Goal: Task Accomplishment & Management: Complete application form

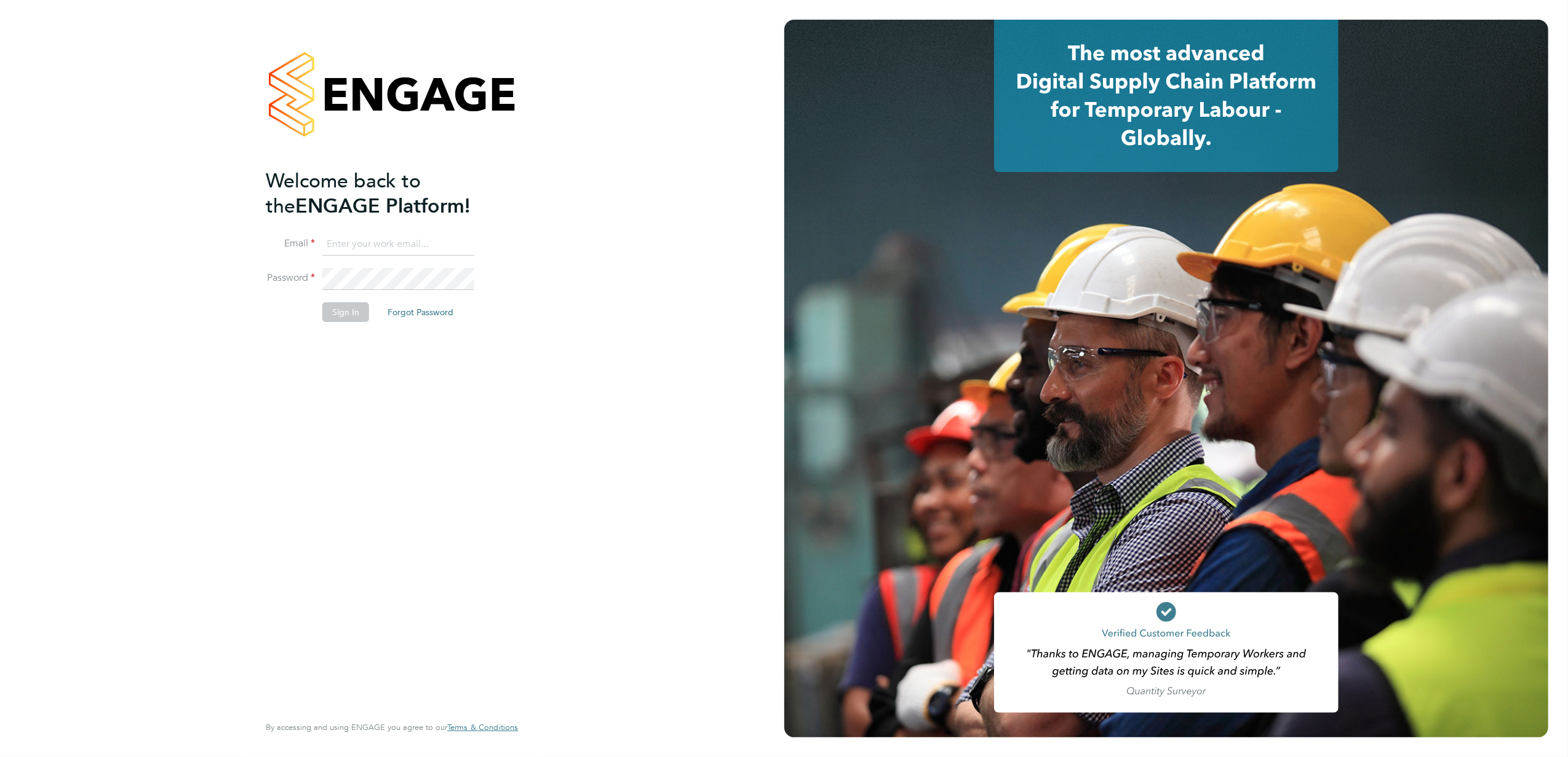
type input "stephen.nottage@vistry.co.uk"
click at [348, 314] on button "Sign In" at bounding box center [345, 312] width 47 height 20
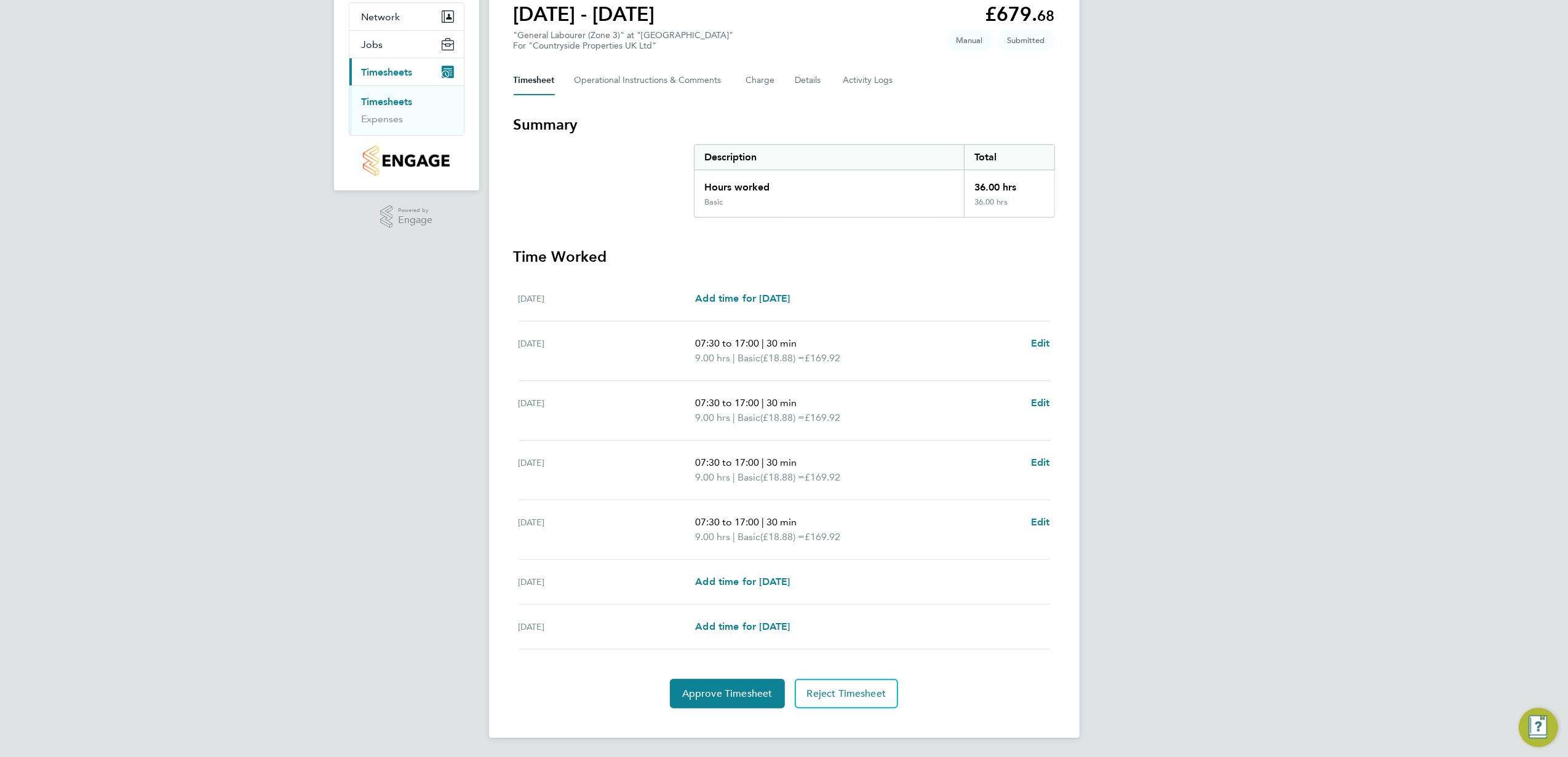
scroll to position [118, 0]
click at [721, 694] on span "Approve Timesheet" at bounding box center [727, 693] width 91 height 12
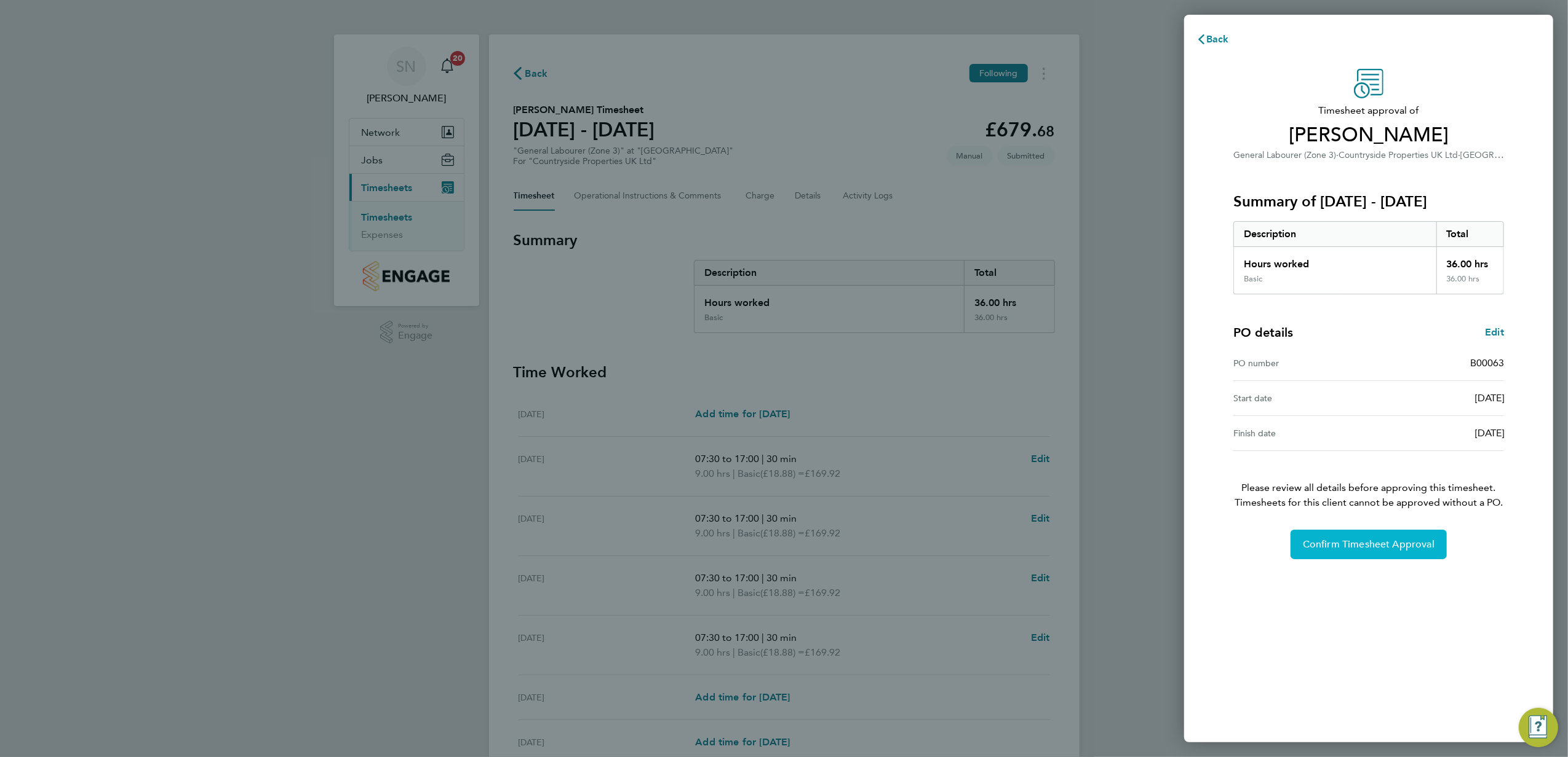
click at [1363, 553] on button "Confirm Timesheet Approval" at bounding box center [1368, 545] width 156 height 29
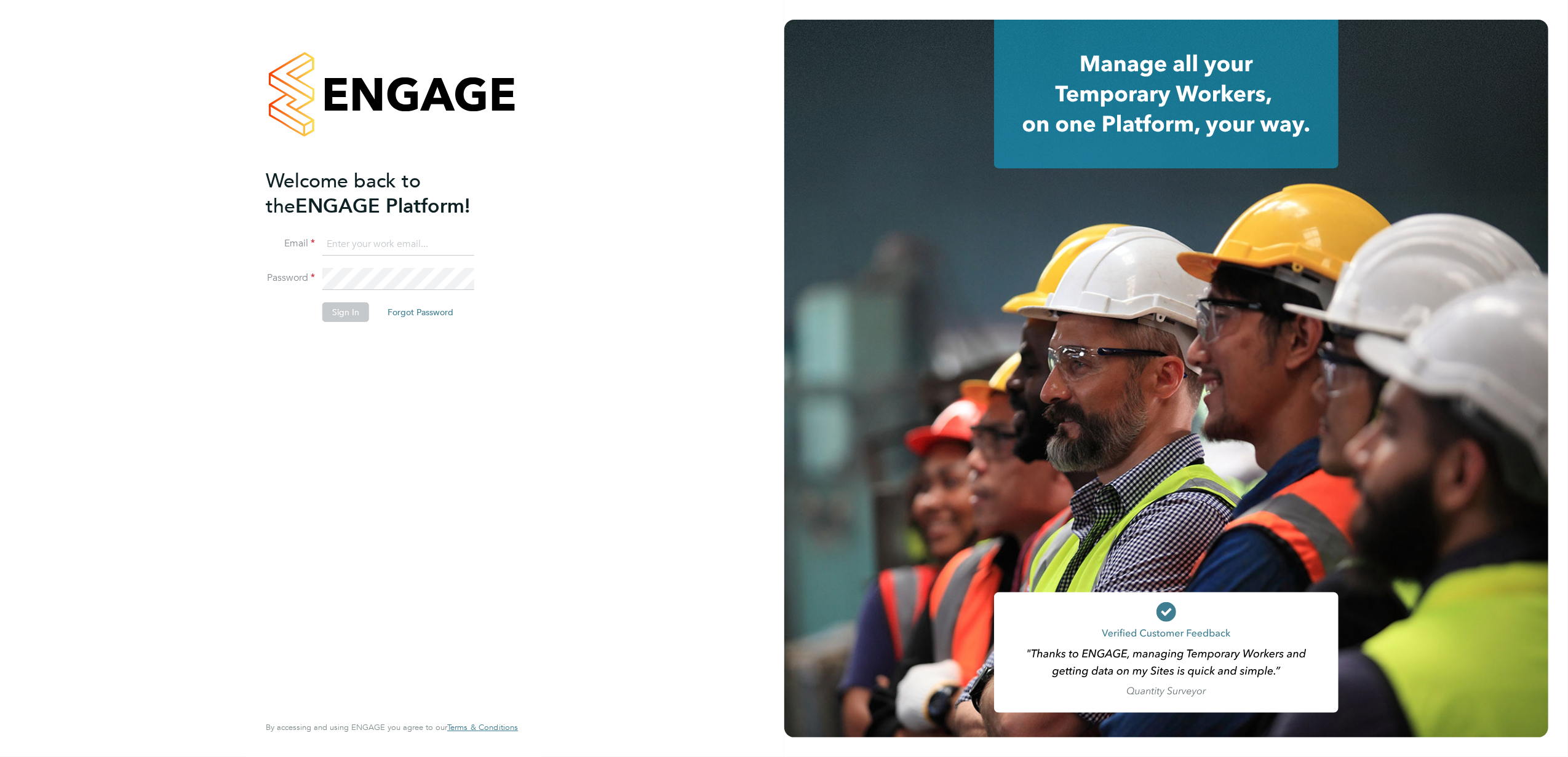
type input "stephen.nottage@vistry.co.uk"
click at [343, 310] on button "Sign In" at bounding box center [345, 312] width 47 height 20
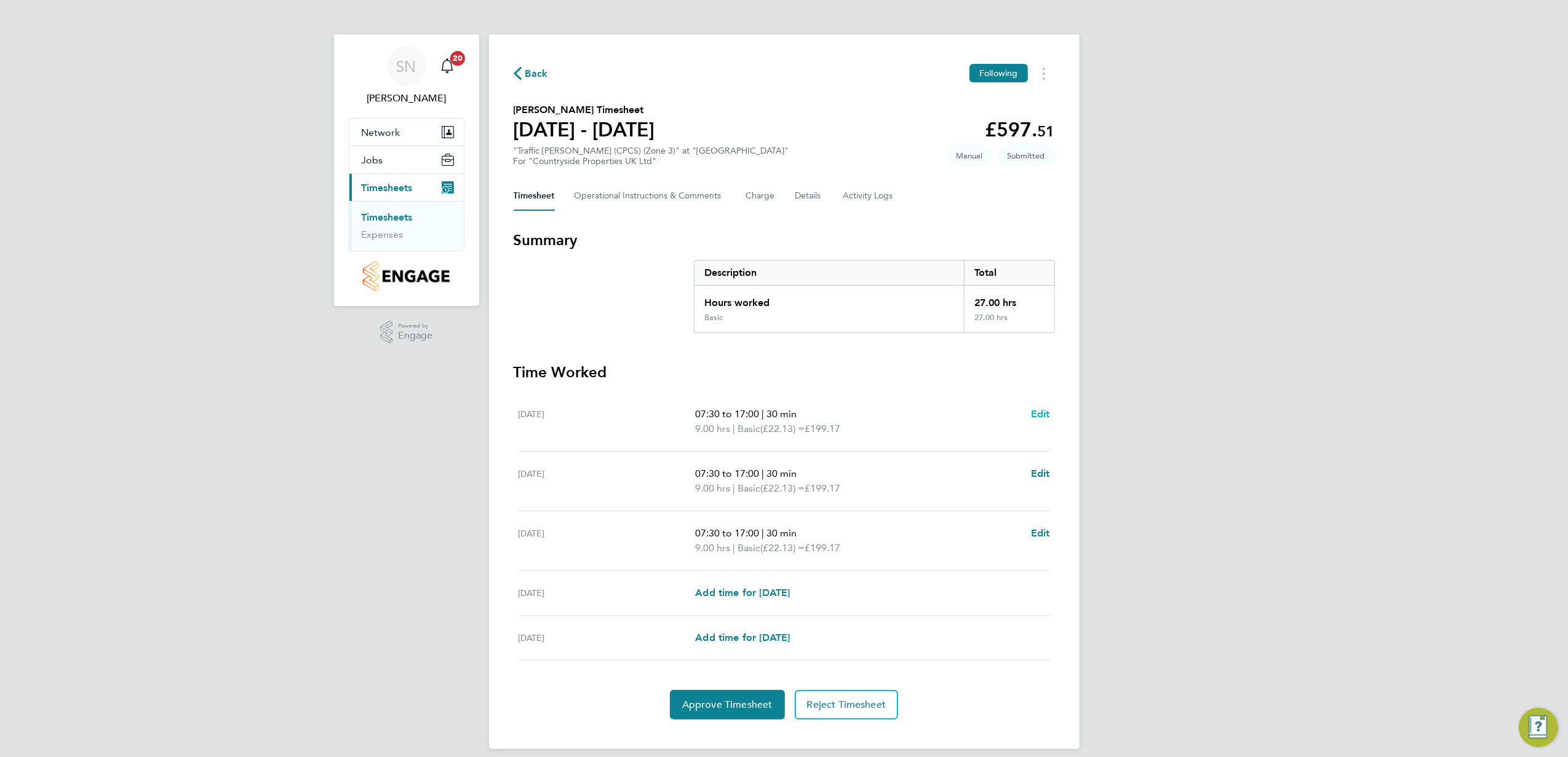
click at [1034, 412] on span "Edit" at bounding box center [1040, 414] width 19 height 11
select select "30"
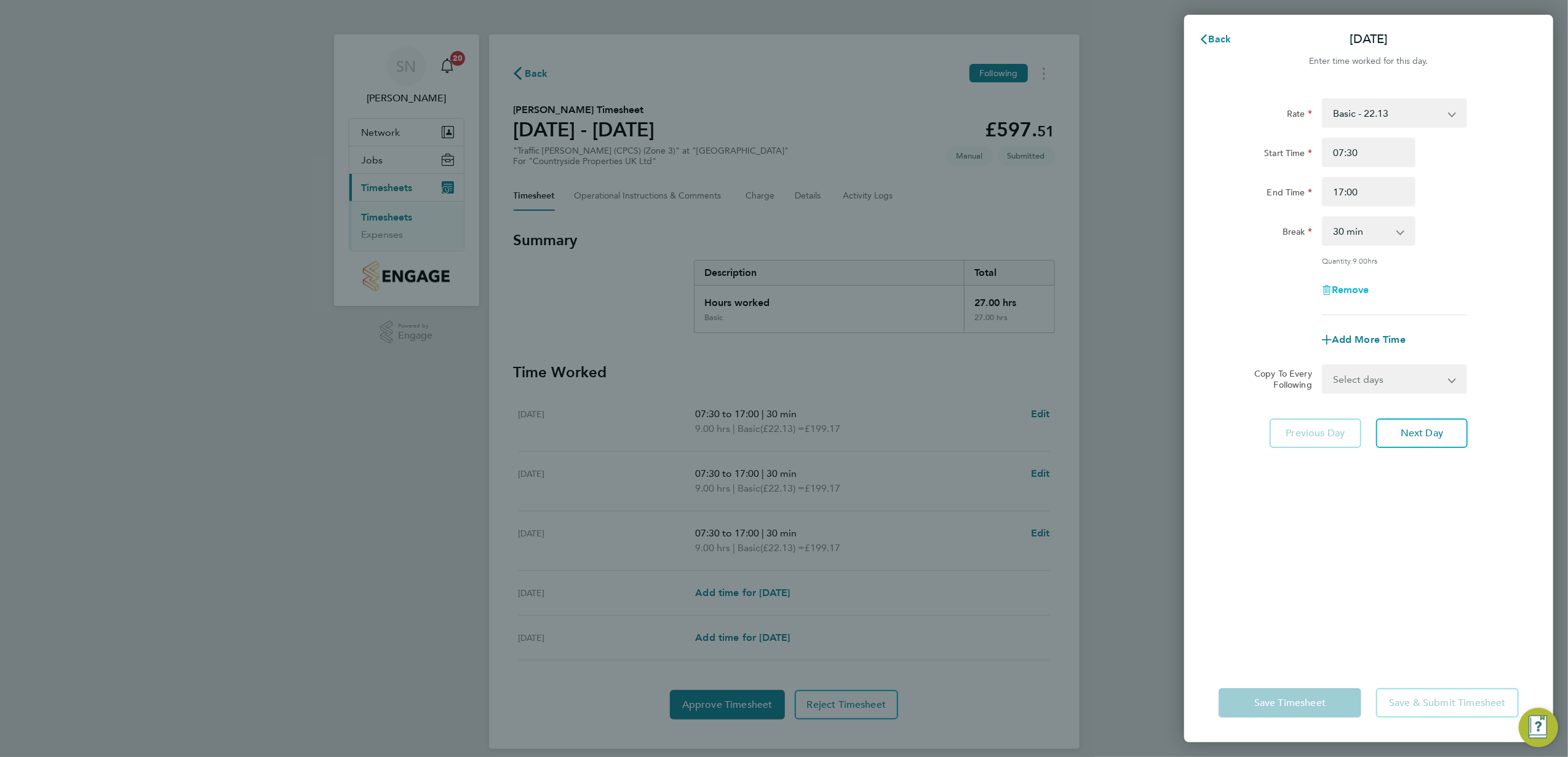
click at [1352, 292] on span "Remove" at bounding box center [1351, 290] width 38 height 11
select select "null"
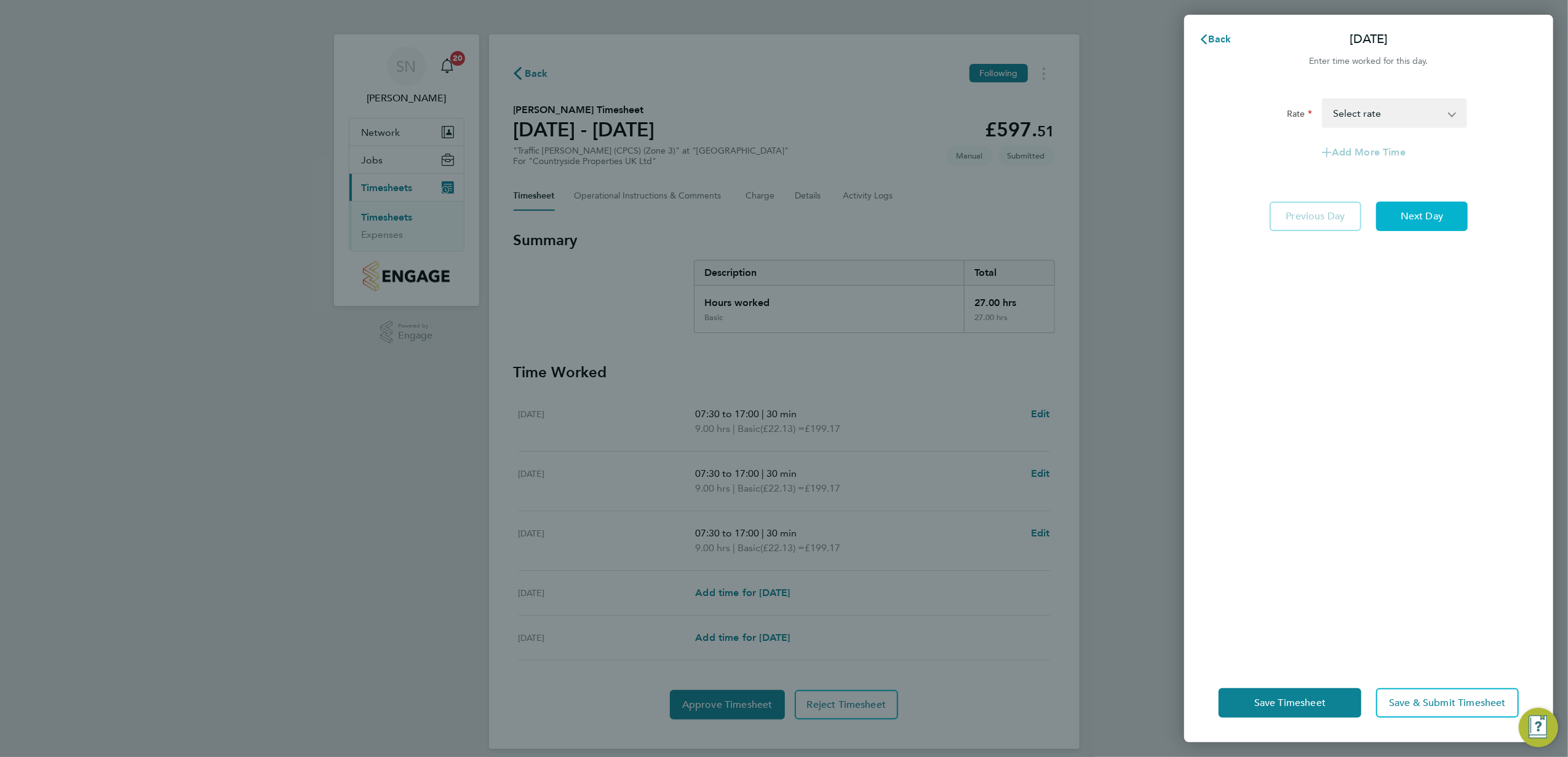
click at [1407, 215] on span "Next Day" at bounding box center [1422, 216] width 42 height 12
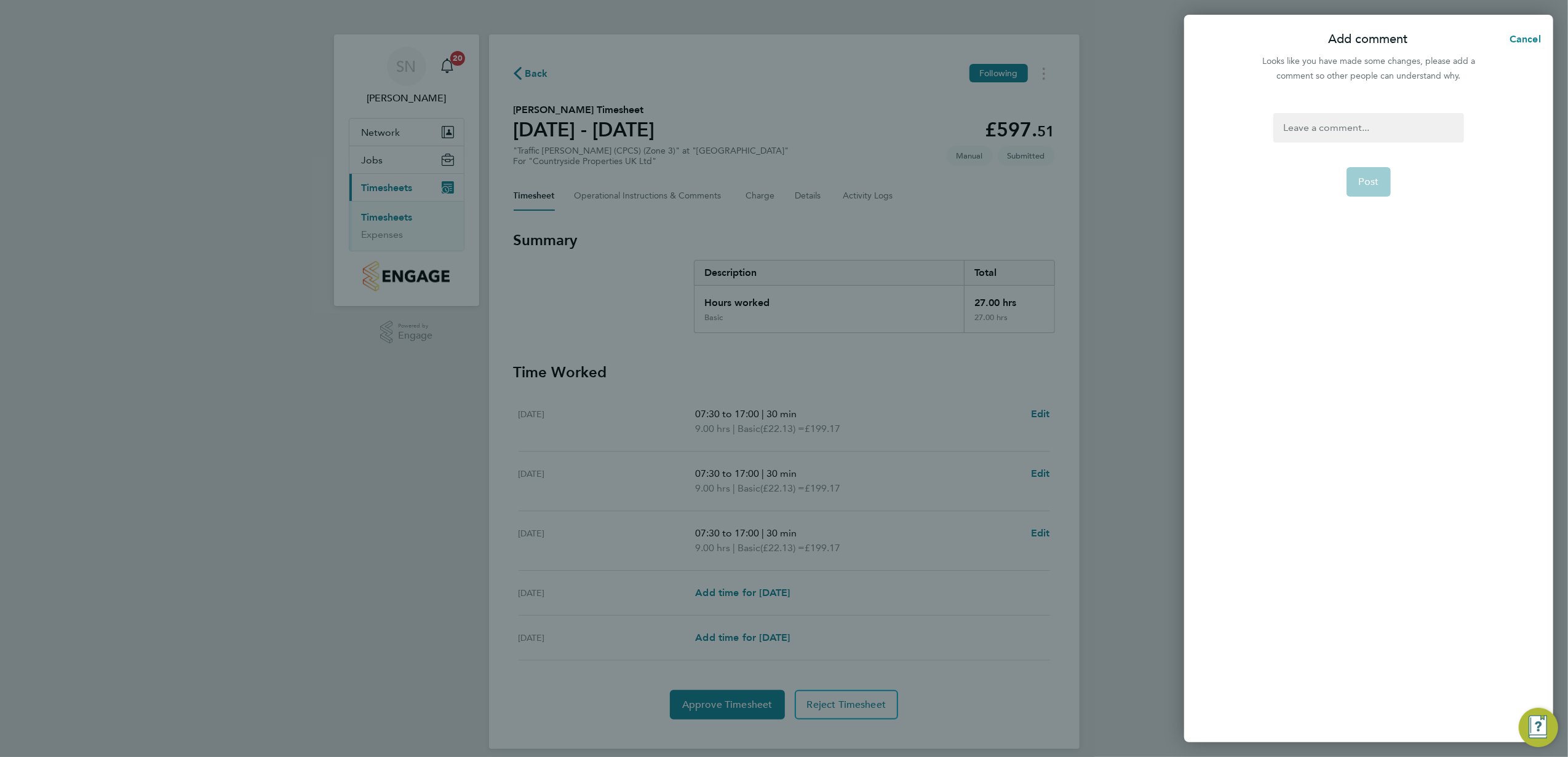
click at [1282, 122] on div at bounding box center [1368, 128] width 190 height 29
click at [1359, 177] on span "Post" at bounding box center [1369, 181] width 20 height 12
select select "30"
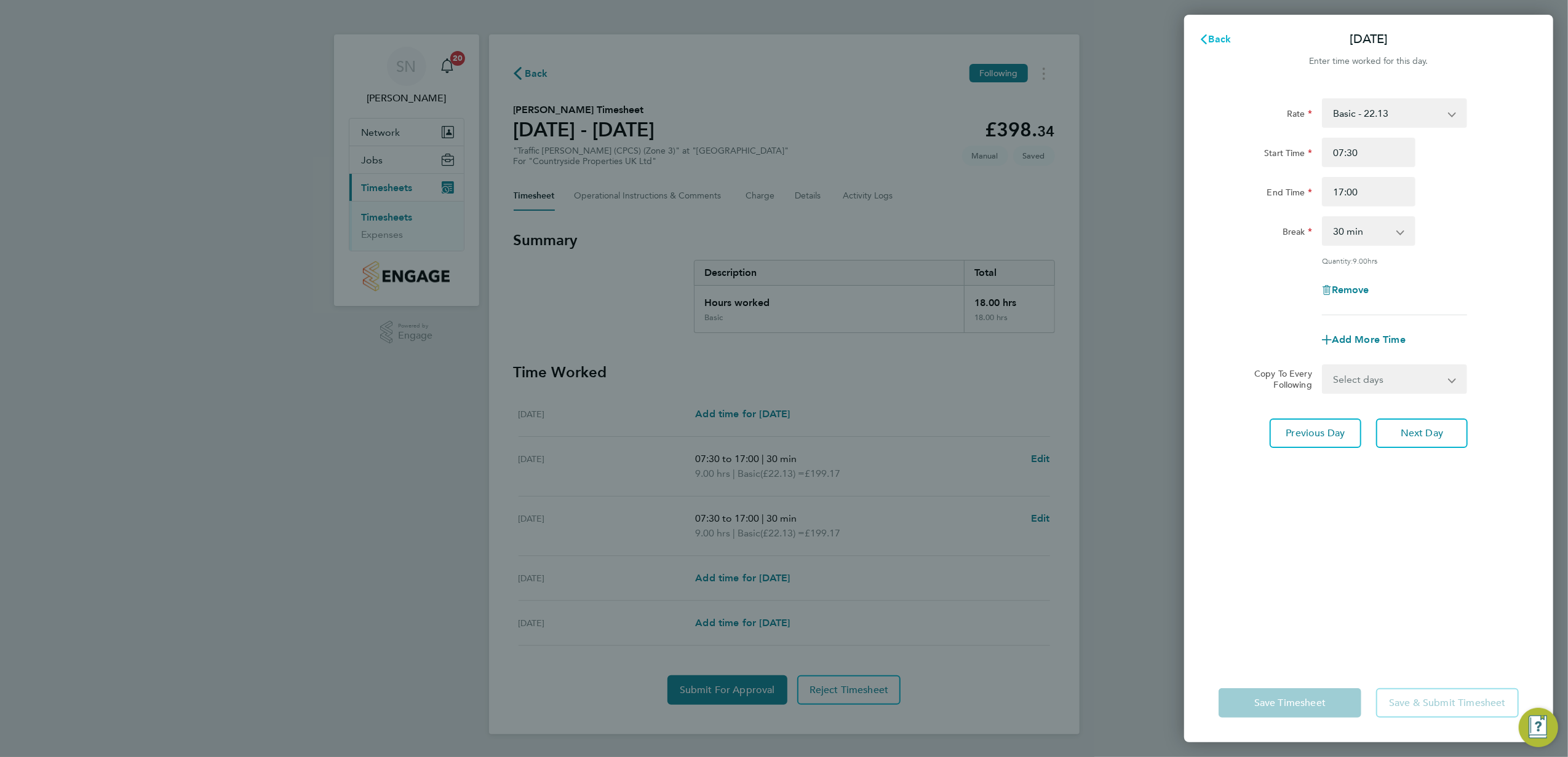
click at [1217, 34] on span "Back" at bounding box center [1220, 39] width 23 height 11
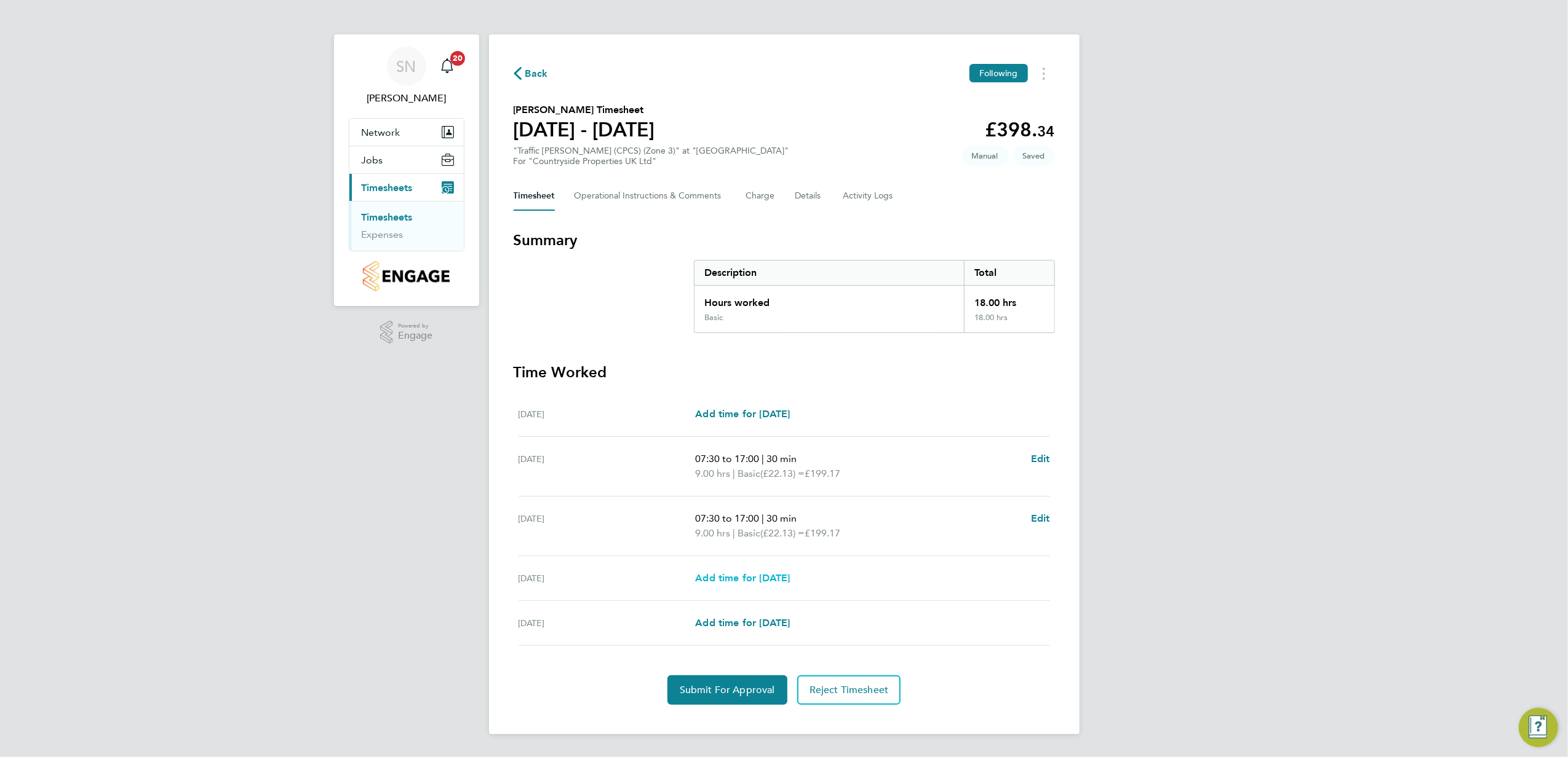
click at [733, 578] on span "Add time for [DATE]" at bounding box center [743, 578] width 95 height 11
select select "30"
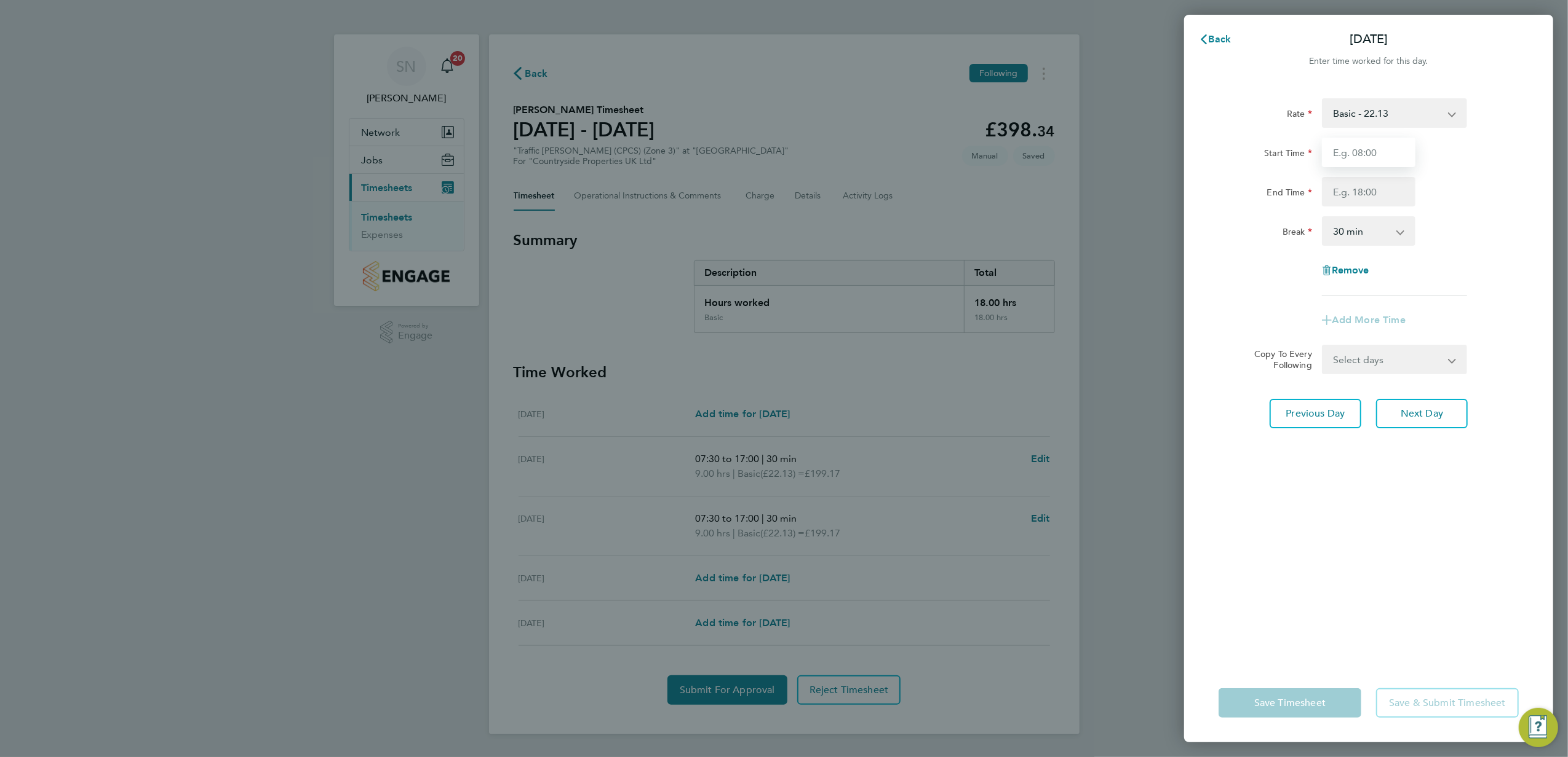
click at [1356, 153] on input "Start Time" at bounding box center [1369, 153] width 93 height 29
type input "07:30"
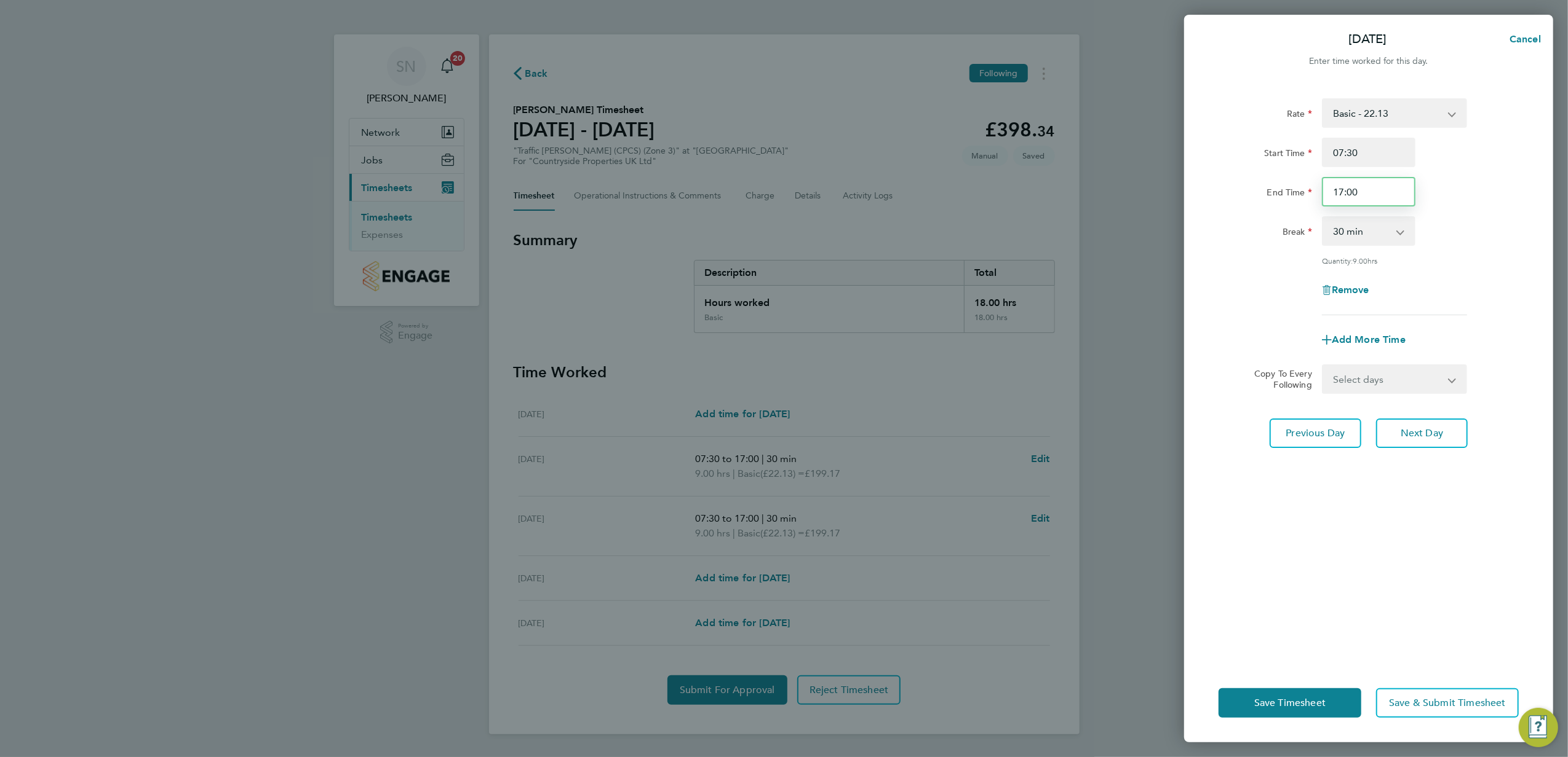
click at [1338, 187] on input "17:00" at bounding box center [1369, 192] width 93 height 29
type input "16:00"
click at [1423, 424] on button "Next Day" at bounding box center [1422, 434] width 92 height 29
select select "30"
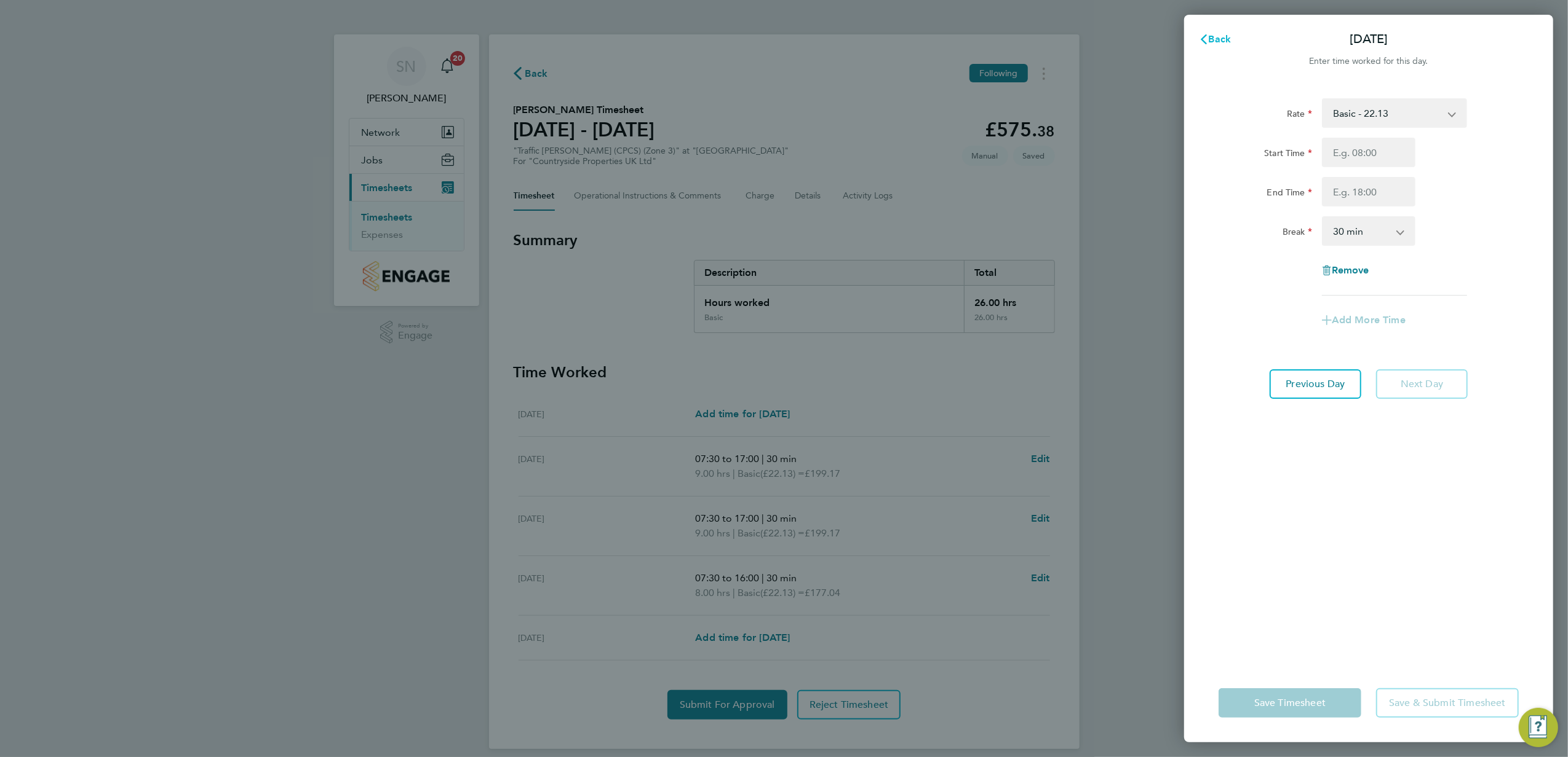
click at [1219, 41] on span "Back" at bounding box center [1220, 39] width 23 height 11
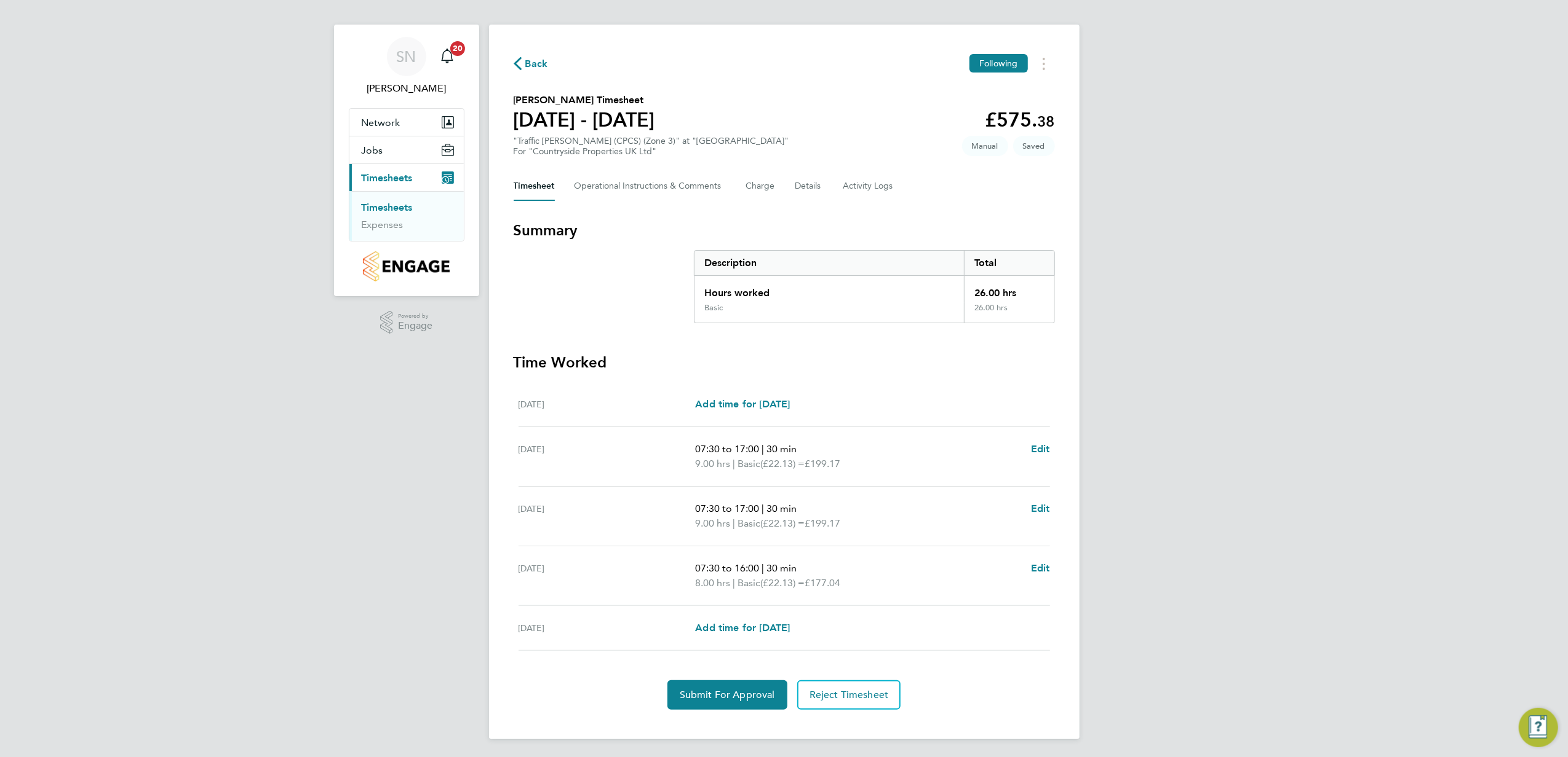
scroll to position [13, 0]
click at [733, 689] on span "Submit For Approval" at bounding box center [727, 693] width 96 height 12
click at [733, 689] on span "Approve Timesheet" at bounding box center [727, 693] width 91 height 12
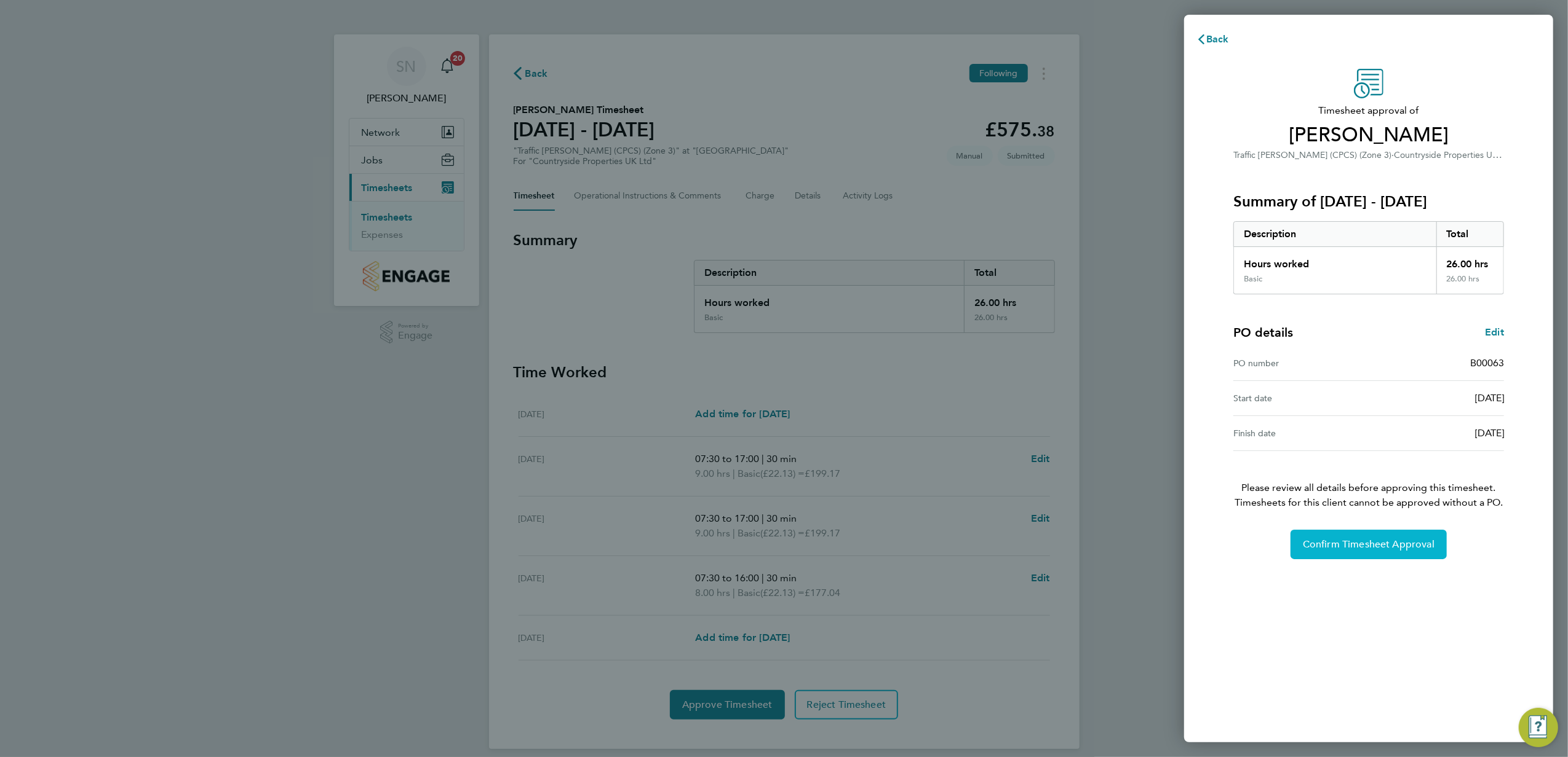
click at [1359, 541] on span "Confirm Timesheet Approval" at bounding box center [1368, 544] width 132 height 12
